Goal: Find specific page/section: Find specific page/section

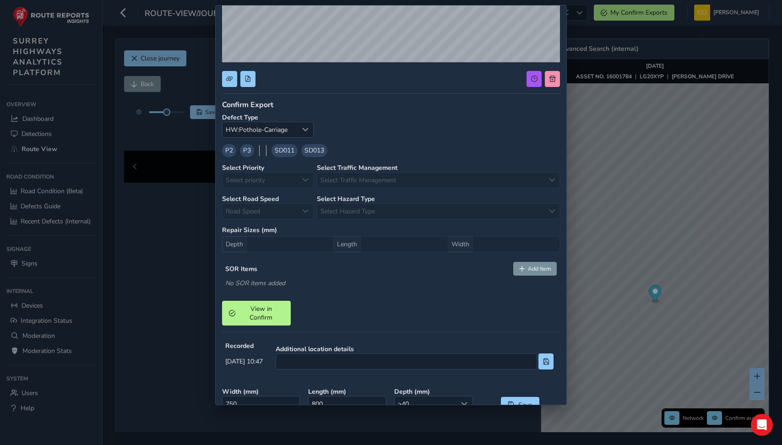
scroll to position [198, 0]
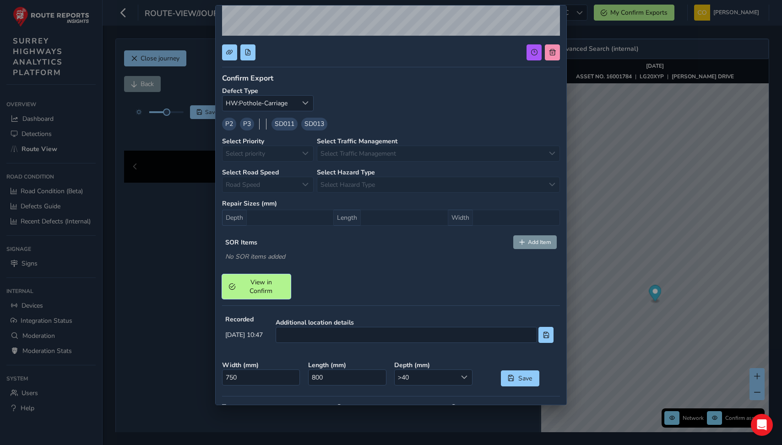
click at [252, 286] on span "View in Confirm" at bounding box center [260, 286] width 45 height 17
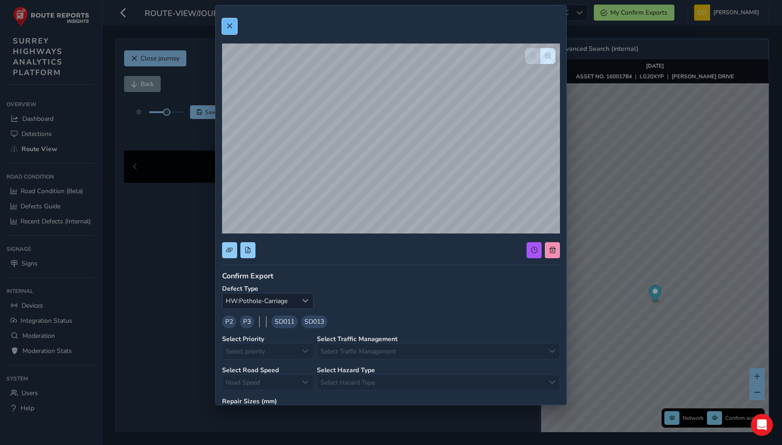
click at [228, 30] on button at bounding box center [229, 26] width 15 height 16
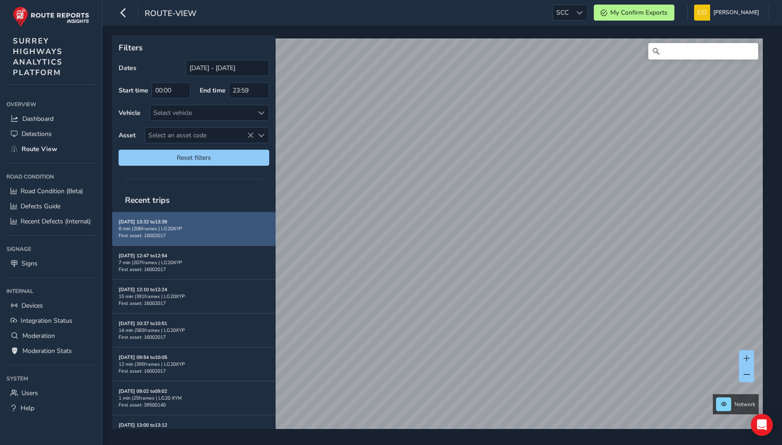
click at [226, 233] on div "Sep 04, 13:32 to 13:39 8 min | 206 frames | LG20XYP First asset: 16002017" at bounding box center [194, 228] width 151 height 21
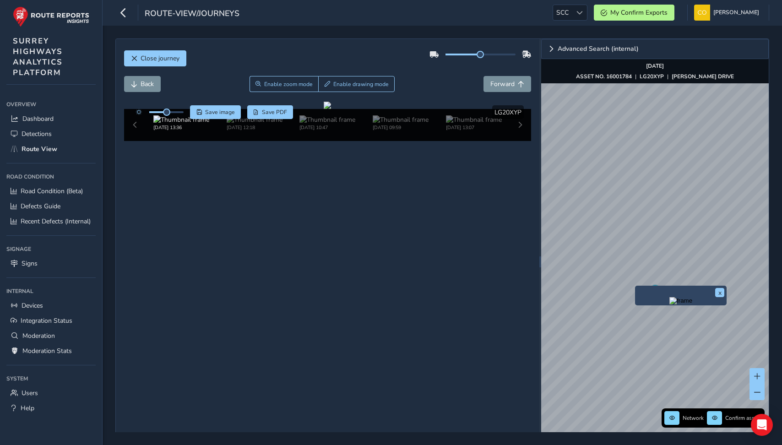
click at [669, 304] on img "Preview frame" at bounding box center [680, 300] width 23 height 7
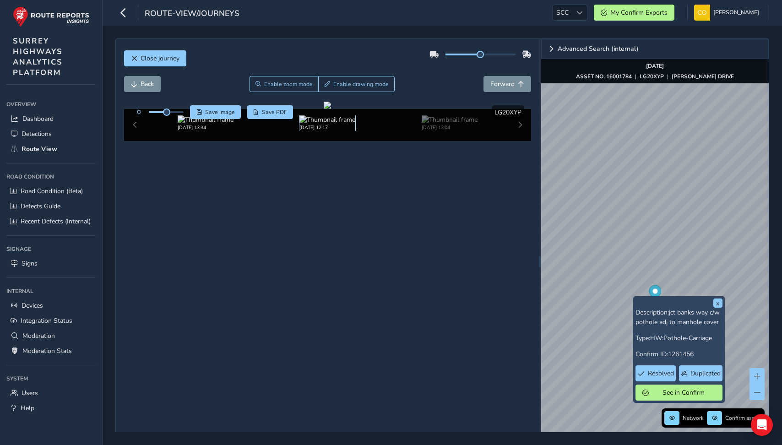
click at [310, 124] on img at bounding box center [327, 119] width 56 height 9
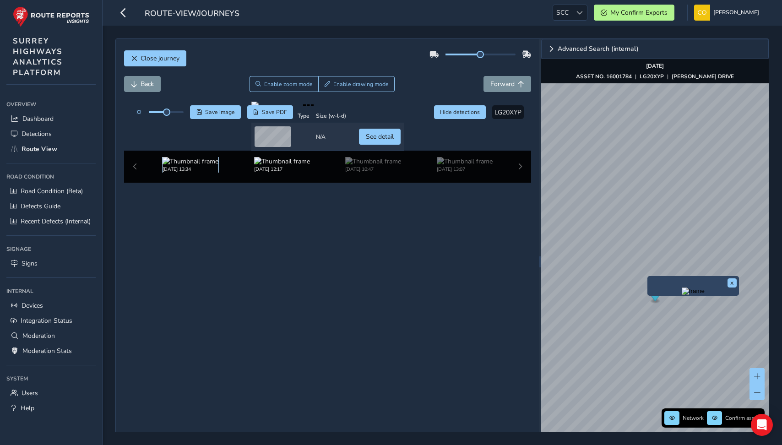
click at [191, 166] on img at bounding box center [190, 161] width 56 height 9
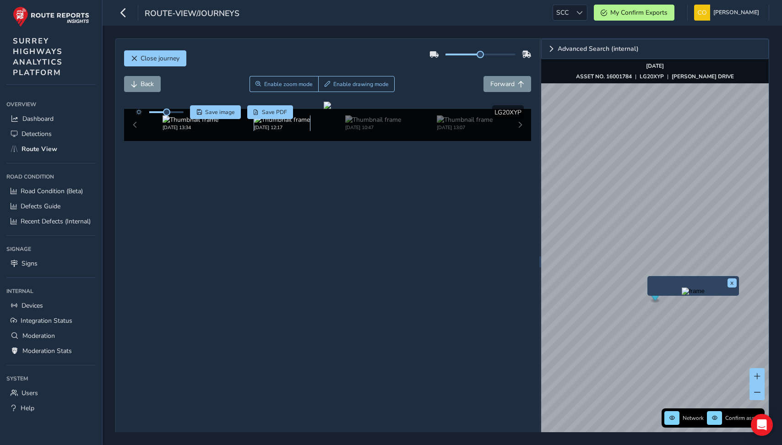
click at [290, 124] on img at bounding box center [282, 119] width 56 height 9
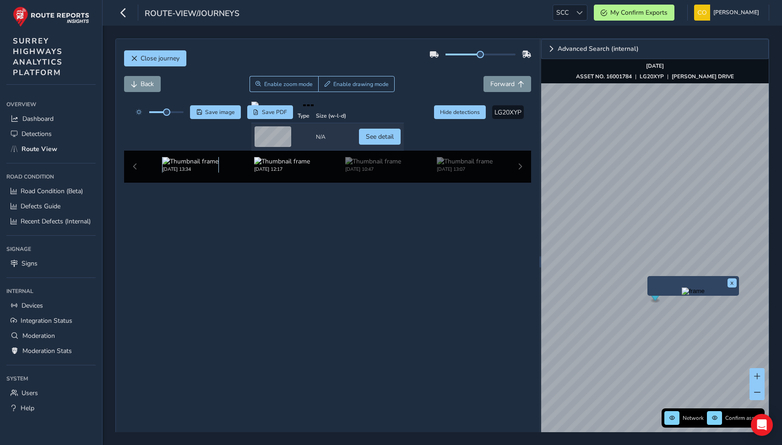
click at [186, 166] on img at bounding box center [190, 161] width 56 height 9
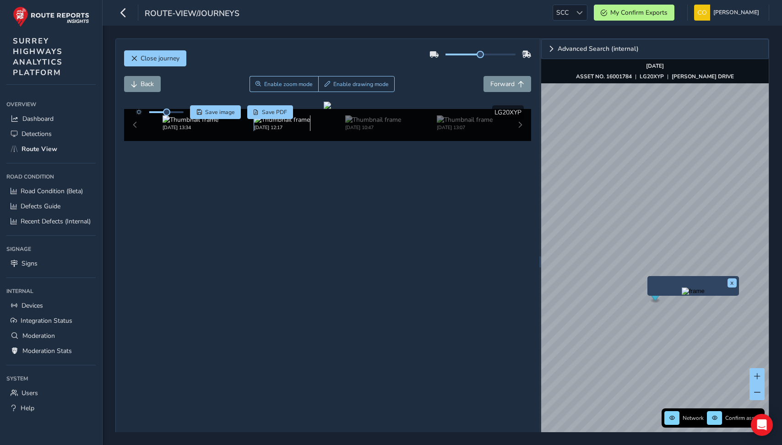
click at [275, 124] on img at bounding box center [282, 119] width 56 height 9
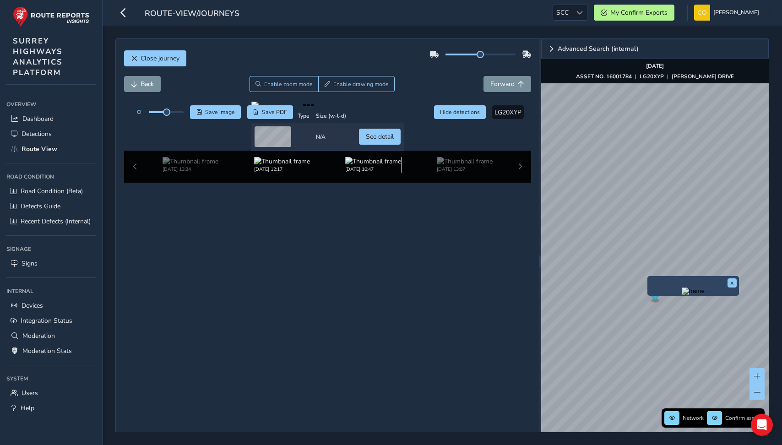
click at [365, 166] on img at bounding box center [373, 161] width 56 height 9
click at [260, 396] on div "Close journey Back Enable zoom mode Enable drawing mode Forward Click and Drag …" at bounding box center [327, 261] width 423 height 445
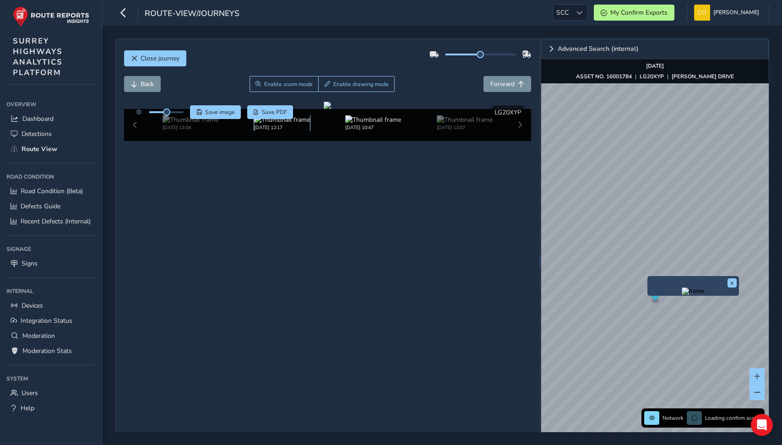
click at [271, 124] on img at bounding box center [282, 119] width 56 height 9
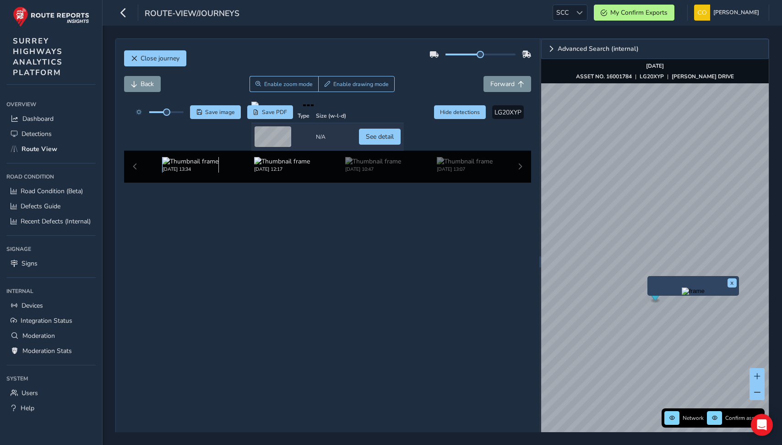
click at [189, 166] on img at bounding box center [190, 161] width 56 height 9
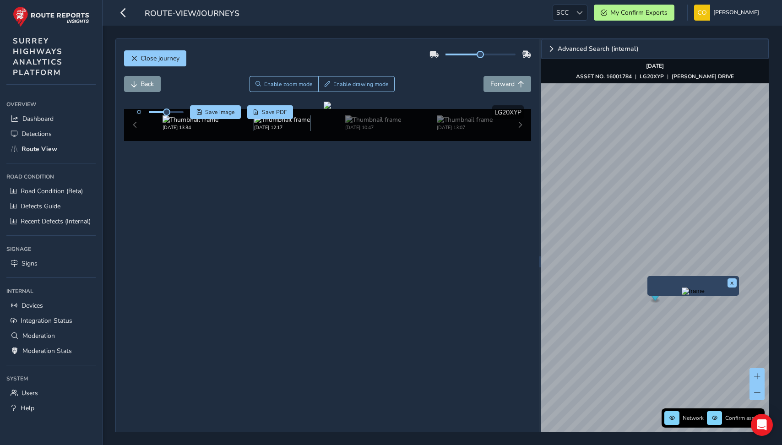
click at [278, 124] on img at bounding box center [282, 119] width 56 height 9
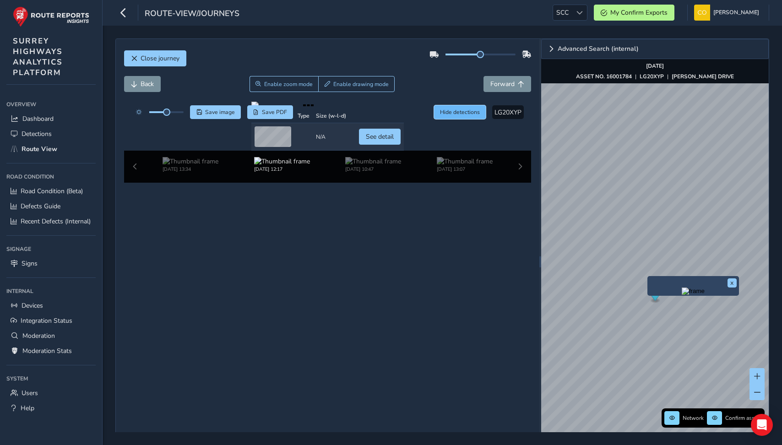
click at [453, 107] on button "Hide detections" at bounding box center [460, 112] width 52 height 14
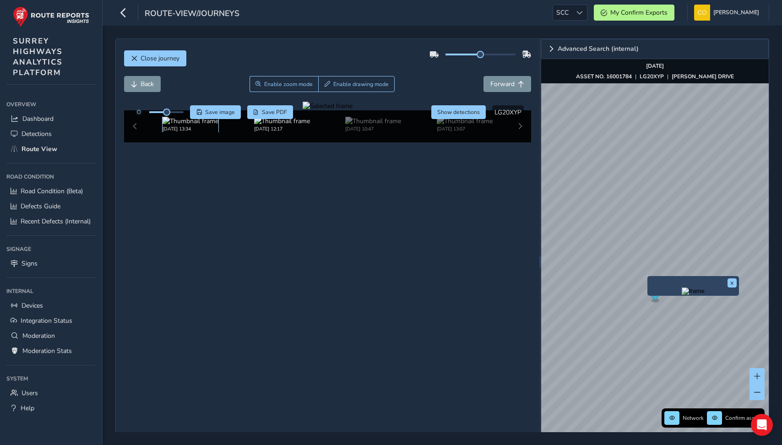
click at [183, 125] on img at bounding box center [190, 121] width 56 height 9
click at [254, 132] on div "Sep 04 2025, 12:17" at bounding box center [282, 125] width 56 height 16
click at [194, 125] on img at bounding box center [190, 121] width 56 height 9
click at [289, 125] on img at bounding box center [282, 121] width 56 height 9
click at [191, 125] on img at bounding box center [190, 121] width 56 height 9
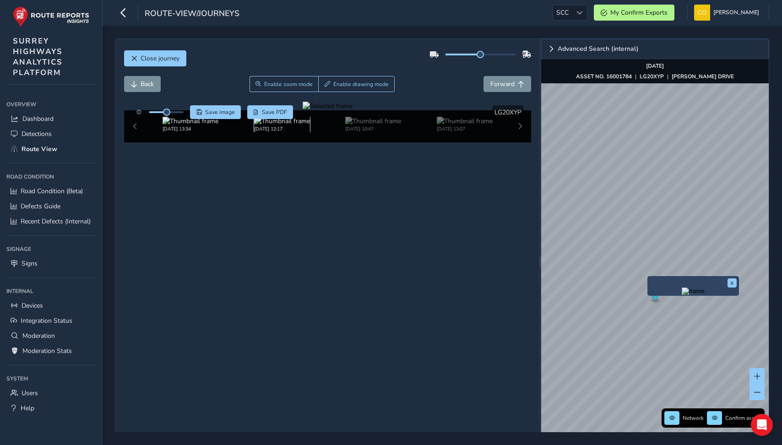
click at [278, 125] on img at bounding box center [282, 121] width 56 height 9
click at [168, 125] on img at bounding box center [190, 121] width 56 height 9
